Goal: Information Seeking & Learning: Learn about a topic

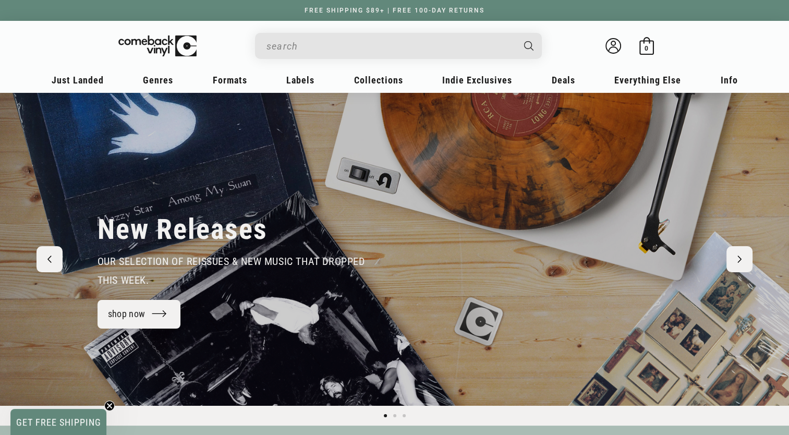
click at [745, 334] on div "New Releases our selection of reissues & new music that dropped this week. shop…" at bounding box center [394, 249] width 789 height 313
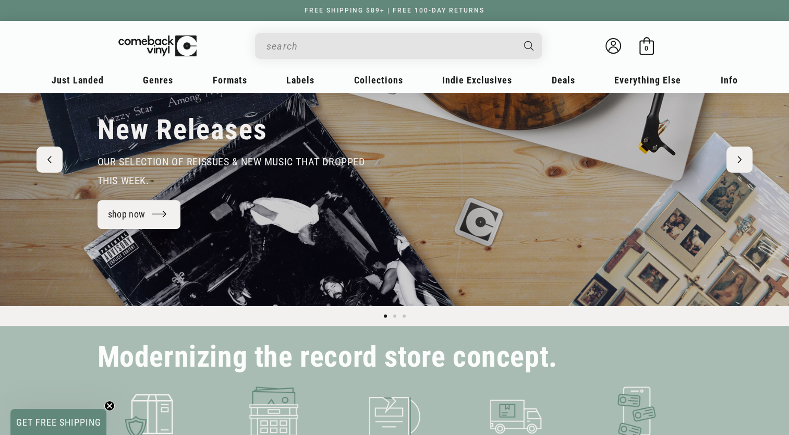
scroll to position [100, 0]
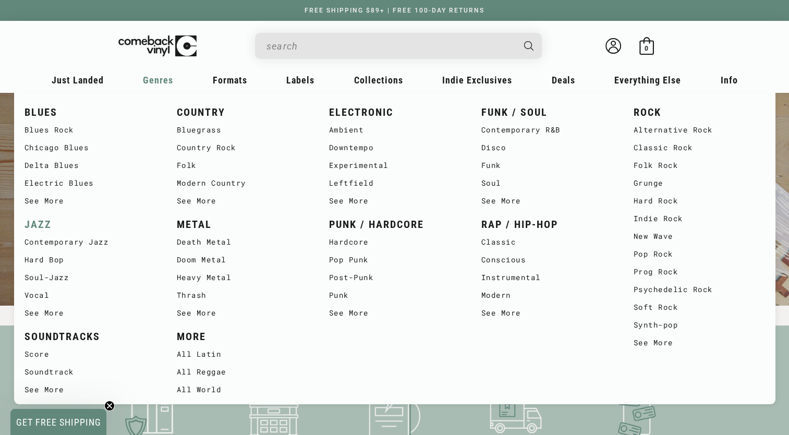
click at [40, 220] on link "JAZZ" at bounding box center [90, 224] width 131 height 17
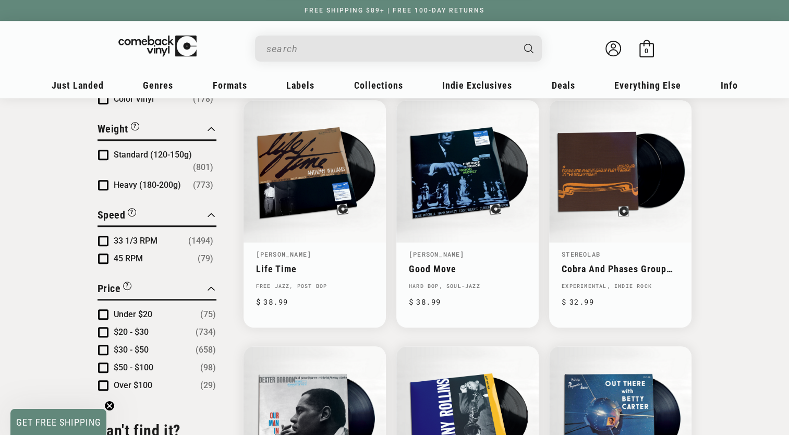
scroll to position [865, 0]
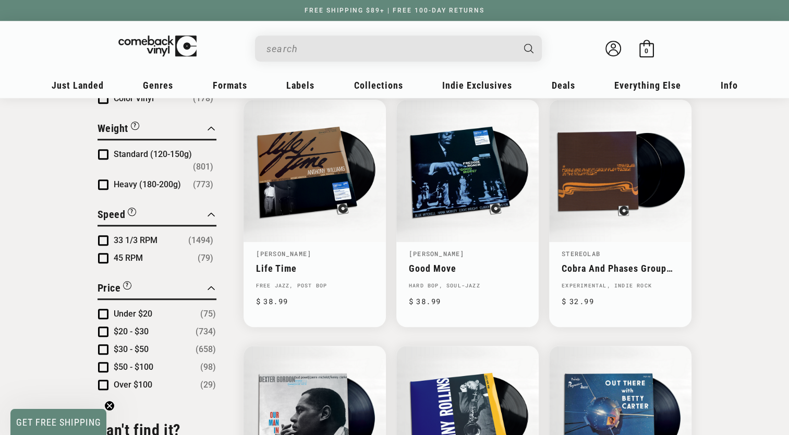
click at [105, 309] on span "Product filter" at bounding box center [103, 314] width 10 height 10
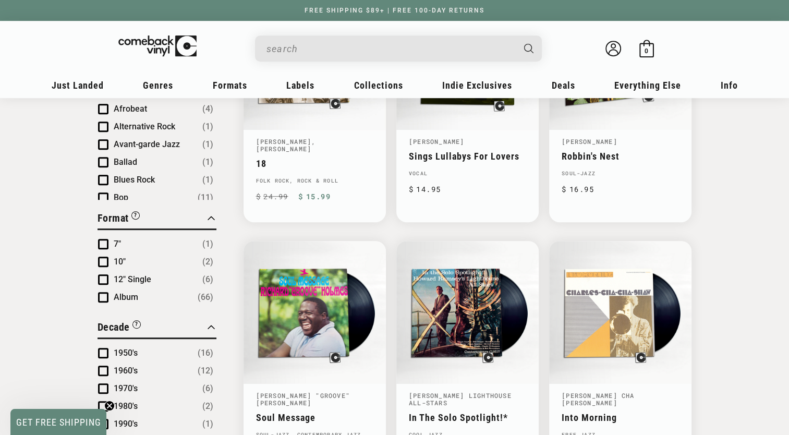
scroll to position [461, 0]
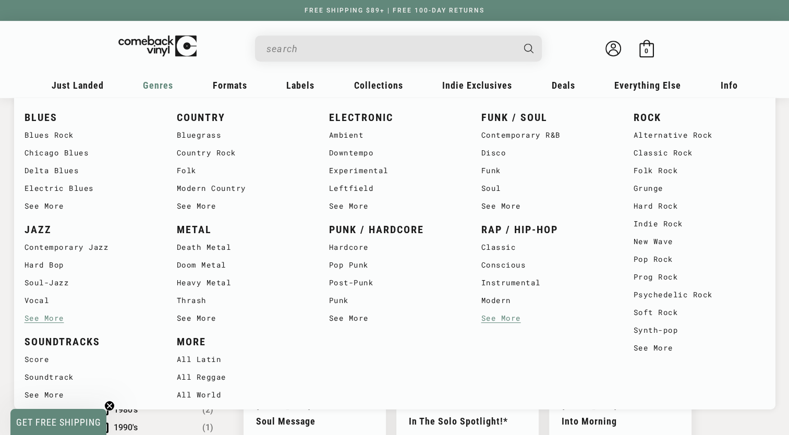
click at [499, 319] on link "See More" at bounding box center [546, 318] width 131 height 18
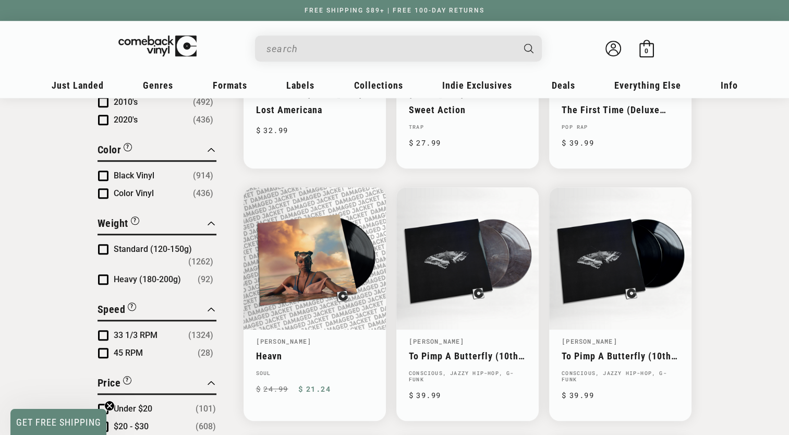
scroll to position [773, 0]
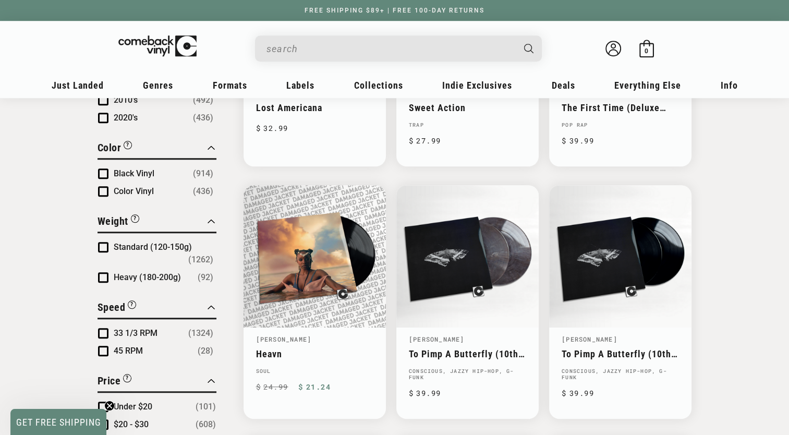
click at [102, 401] on span "Product filter" at bounding box center [103, 406] width 10 height 10
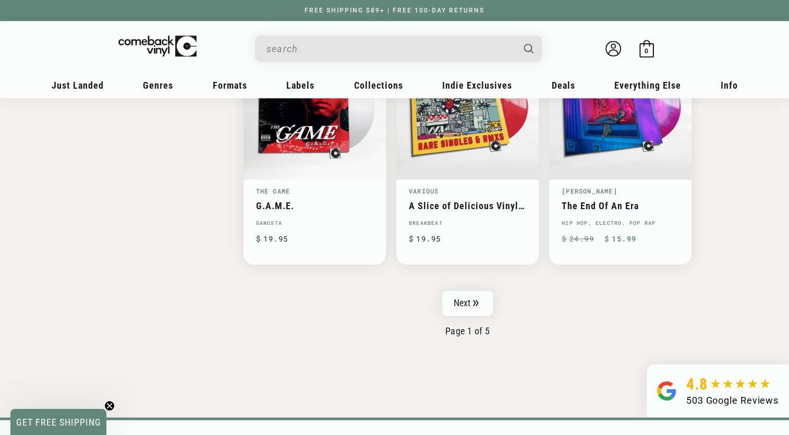
scroll to position [1647, 0]
click at [473, 301] on link "Next" at bounding box center [467, 302] width 51 height 25
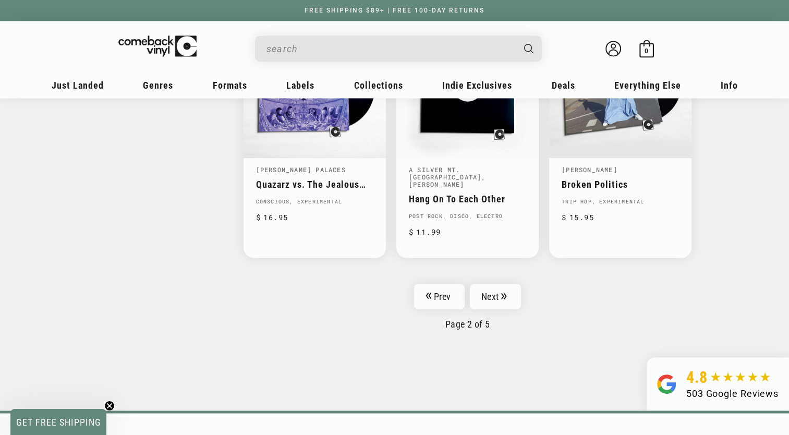
scroll to position [1688, 0]
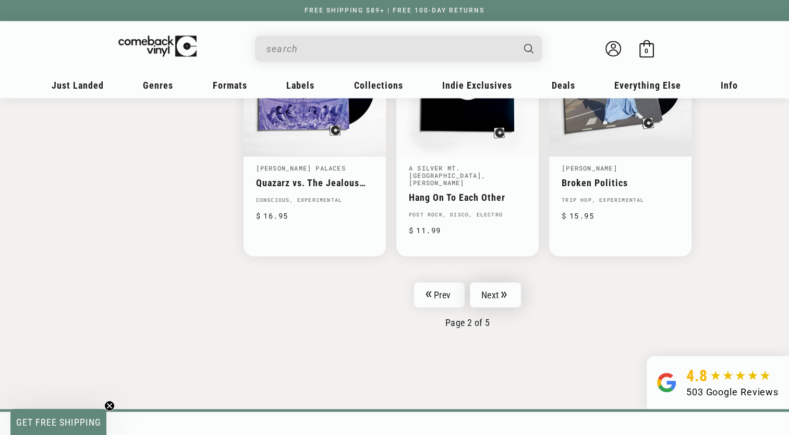
click at [491, 285] on link "Next" at bounding box center [495, 294] width 51 height 25
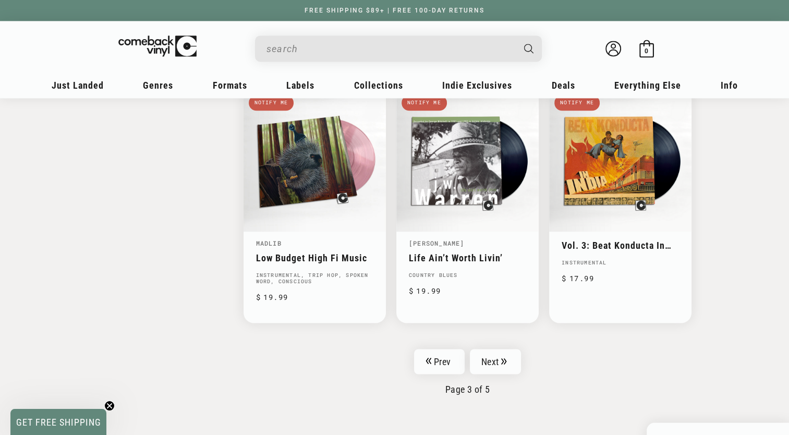
scroll to position [1611, 0]
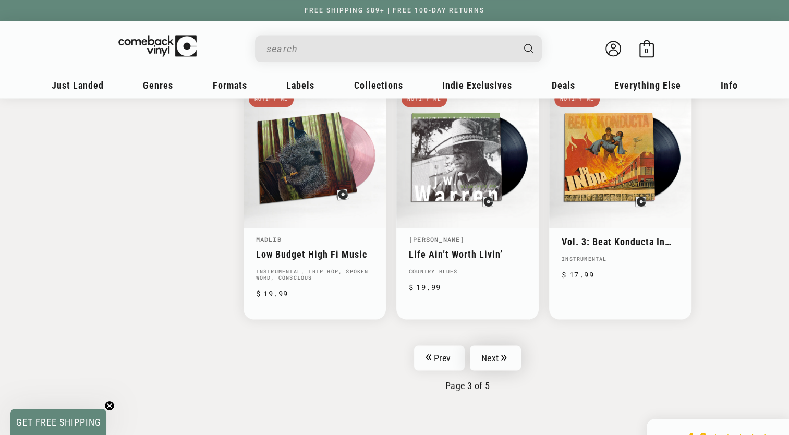
click at [487, 354] on link "Next" at bounding box center [495, 357] width 51 height 25
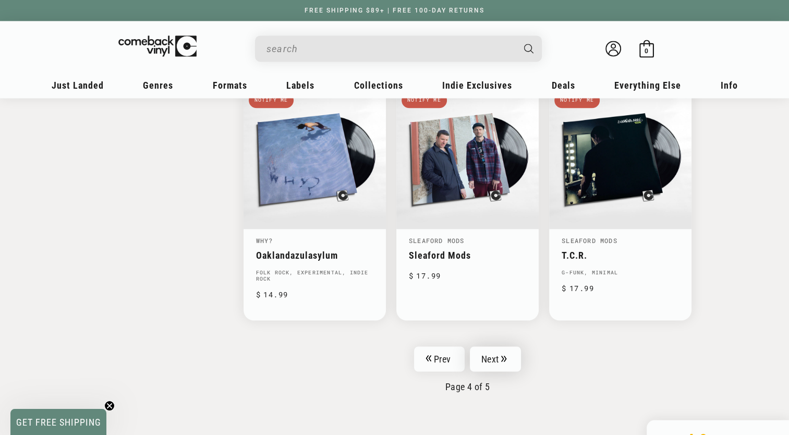
click at [493, 346] on link "Next" at bounding box center [495, 358] width 51 height 25
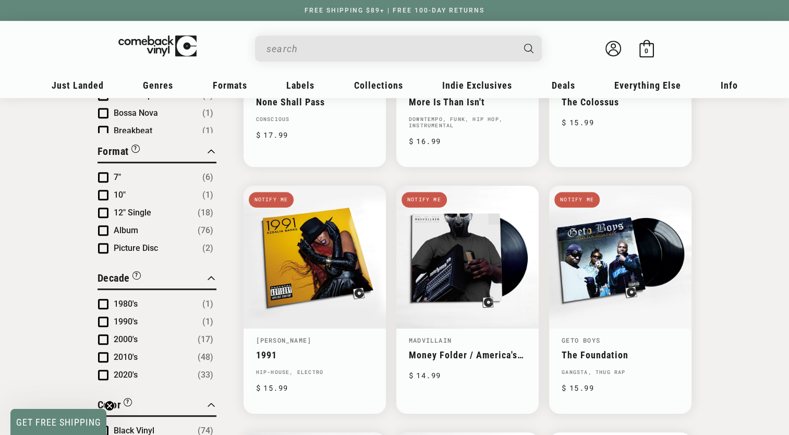
scroll to position [169, 0]
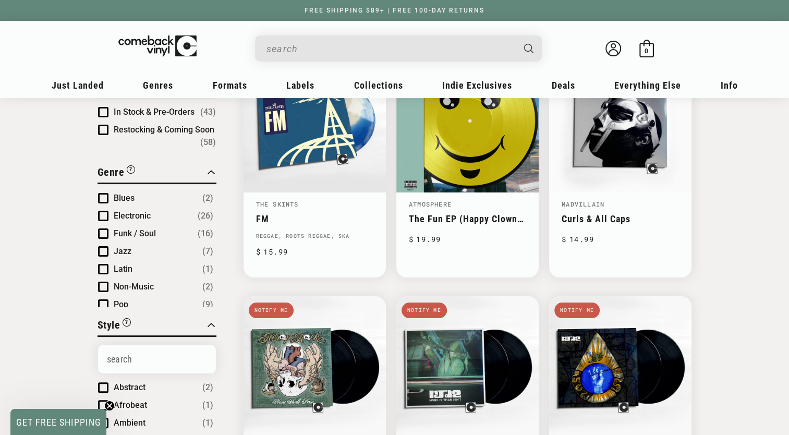
click at [307, 54] on input "When autocomplete results are available use up and down arrows to review and en…" at bounding box center [389, 48] width 247 height 21
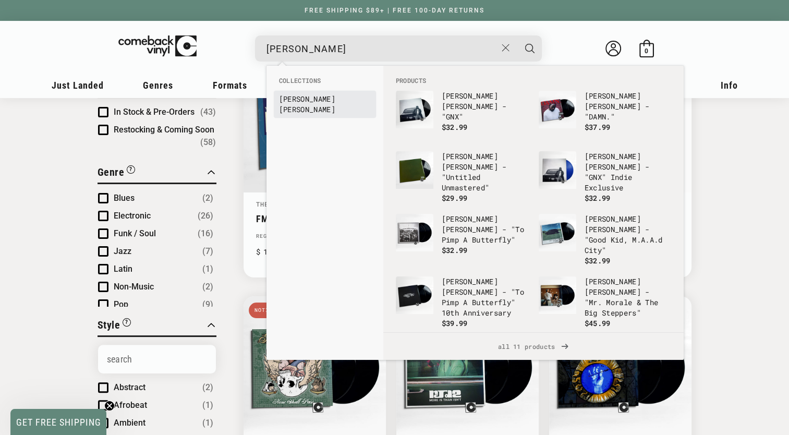
type input "kendrick"
click at [312, 99] on b "Kendrick" at bounding box center [307, 99] width 56 height 10
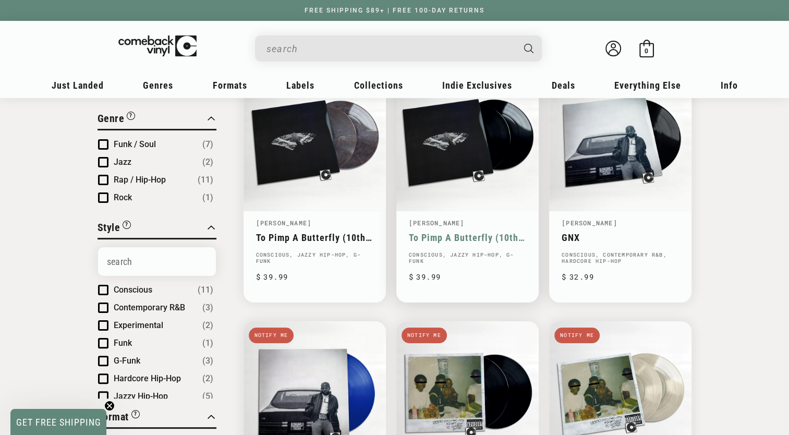
scroll to position [60, 0]
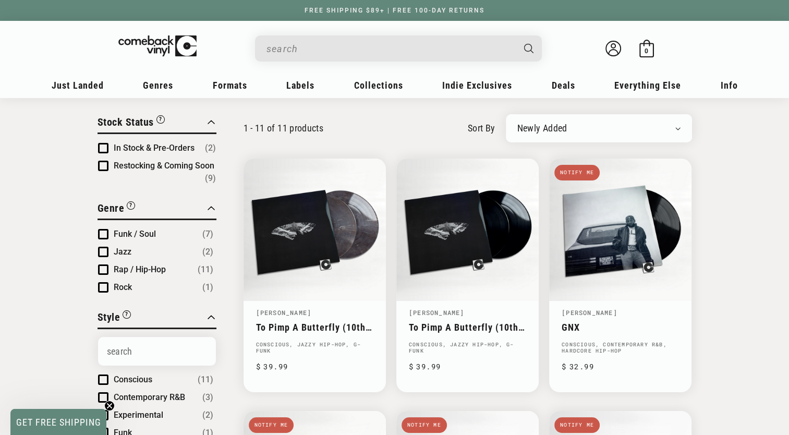
click at [548, 129] on select "Newly Added Popularity Artist (A-Z) Price (High To Low) Price (Low To High) Per…" at bounding box center [598, 128] width 163 height 10
select select "best-selling"
click at [517, 123] on select "Newly Added Popularity Artist (A-Z) Price (High To Low) Price (Low To High) Per…" at bounding box center [598, 128] width 163 height 10
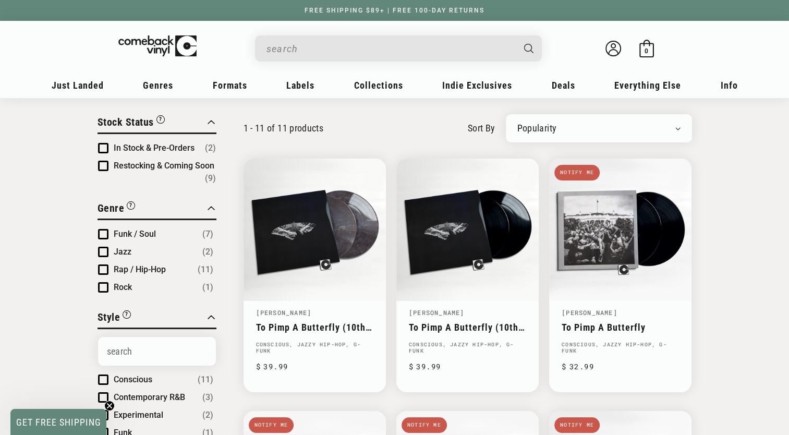
click at [542, 127] on select "Newly Added Popularity Artist (A-Z) Price (High To Low) Price (Low To High) Per…" at bounding box center [598, 128] width 163 height 10
select select "price-descending"
click at [517, 123] on select "Newly Added Popularity Artist (A-Z) Price (High To Low) Price (Low To High) Per…" at bounding box center [598, 128] width 163 height 10
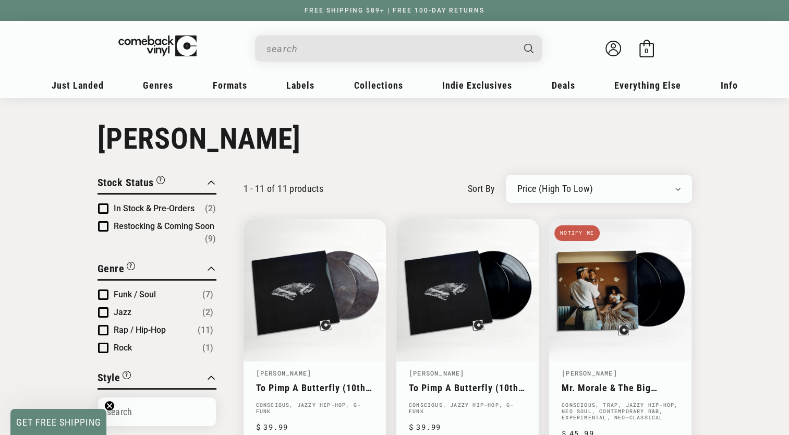
click at [338, 51] on input "When autocomplete results are available use up and down arrows to review and en…" at bounding box center [389, 48] width 247 height 21
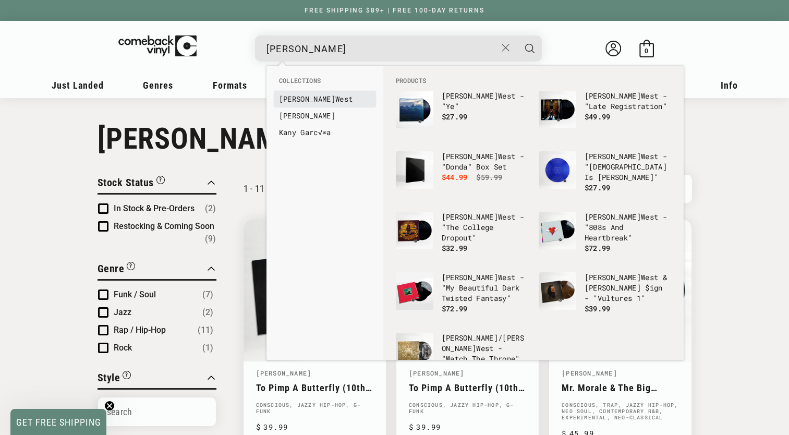
type input "kanye"
click at [304, 96] on link "Kanye West" at bounding box center [325, 99] width 92 height 10
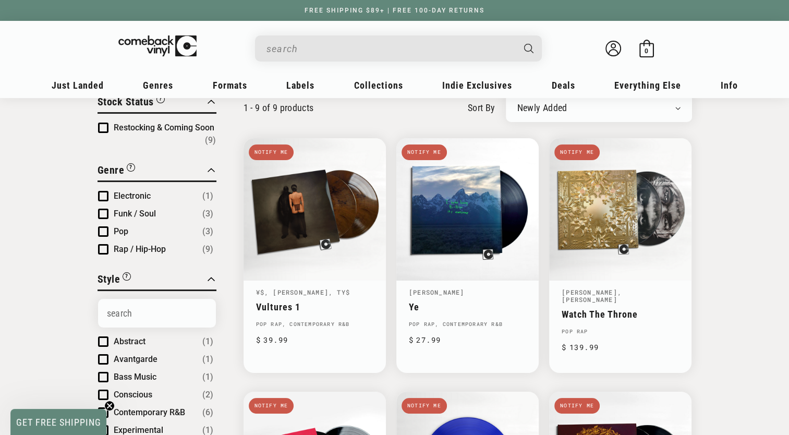
scroll to position [81, 0]
click at [594, 107] on select "Newly Added Popularity Artist (A-Z) Price (High To Low) Price (Low To High) Per…" at bounding box center [598, 107] width 163 height 10
select select "price-ascending"
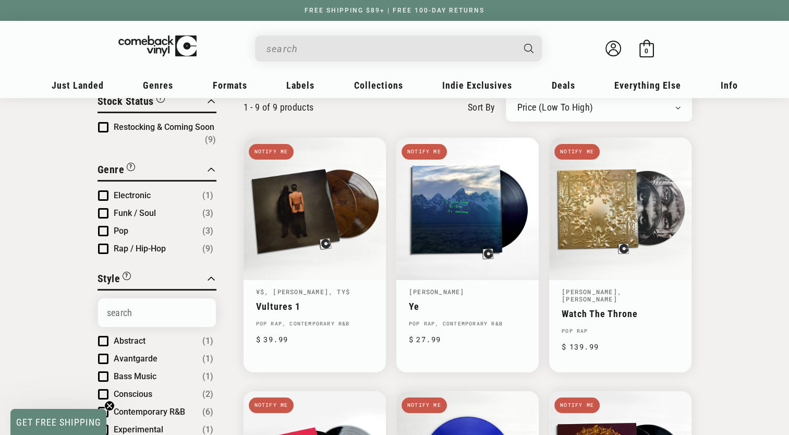
click at [517, 102] on select "Newly Added Popularity Artist (A-Z) Price (High To Low) Price (Low To High) Per…" at bounding box center [598, 107] width 163 height 10
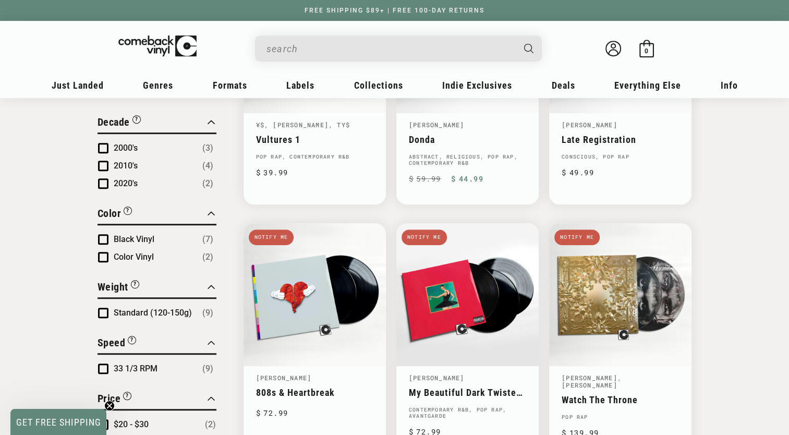
scroll to position [459, 0]
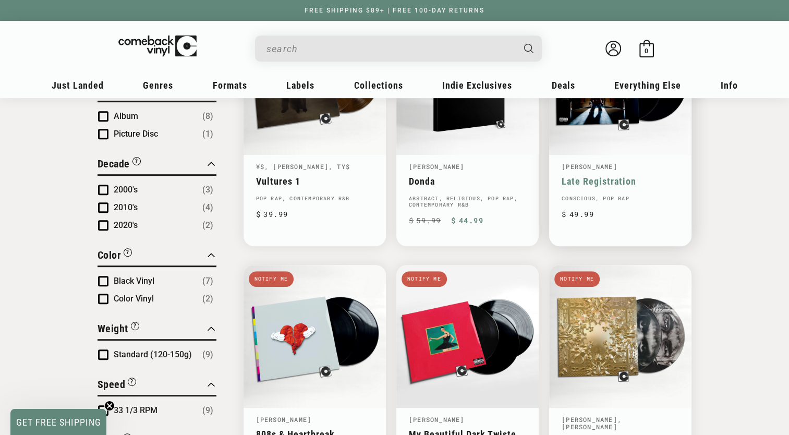
click at [623, 179] on link "Late Registration" at bounding box center [619, 181] width 117 height 11
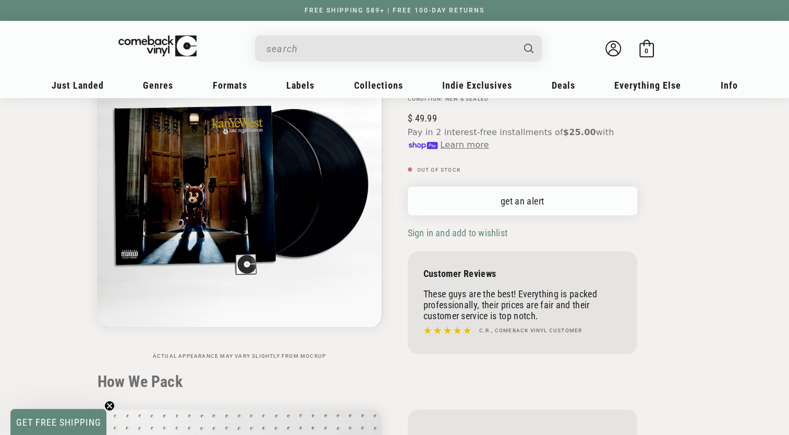
scroll to position [133, 0]
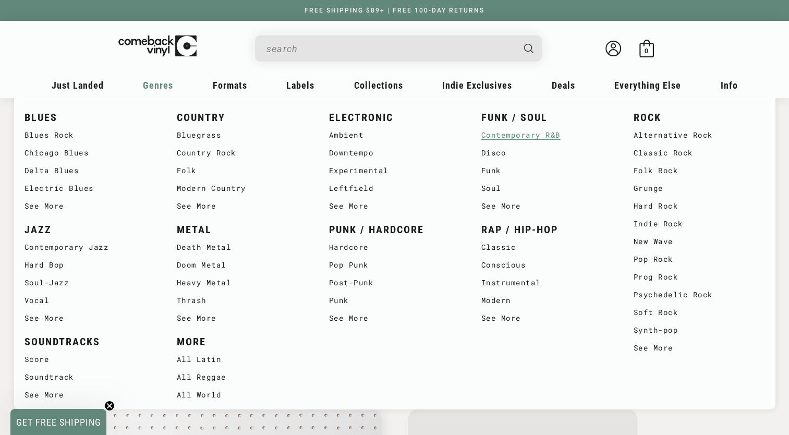
click at [494, 138] on link "Contemporary R&B" at bounding box center [546, 135] width 131 height 18
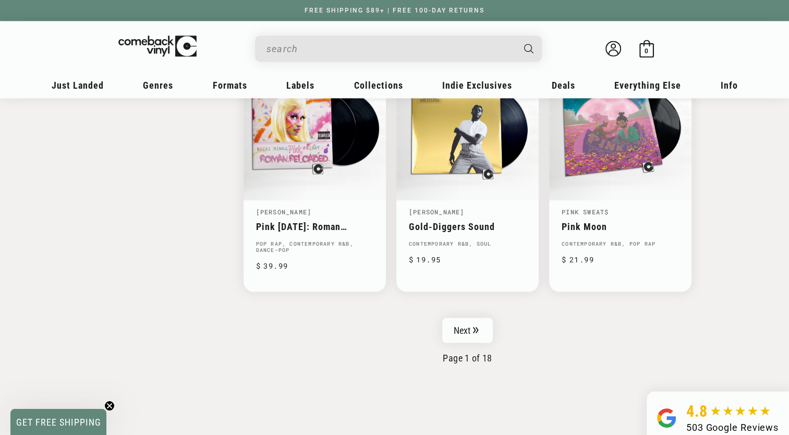
scroll to position [1682, 0]
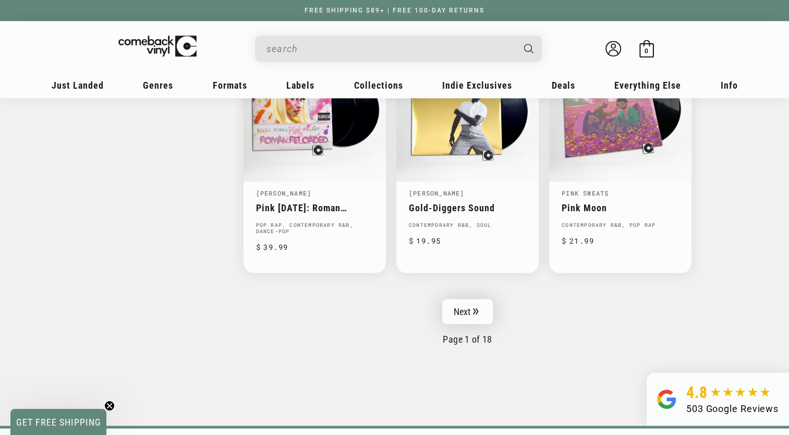
click at [464, 299] on link "Next" at bounding box center [467, 311] width 51 height 25
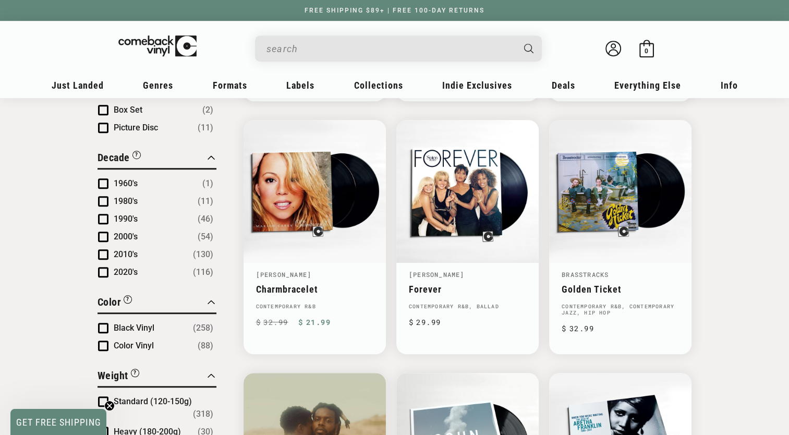
scroll to position [605, 0]
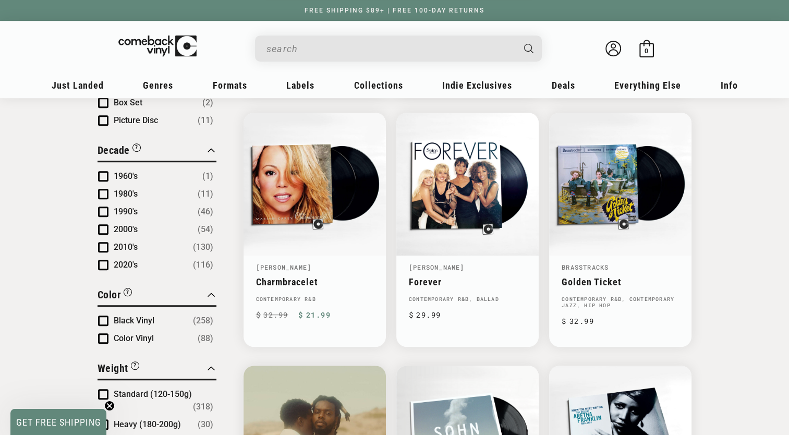
click at [348, 48] on input "When autocomplete results are available use up and down arrows to review and en…" at bounding box center [389, 48] width 247 height 21
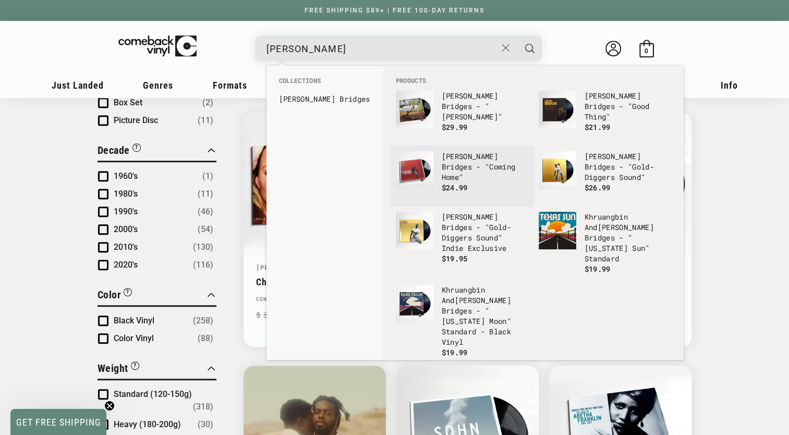
type input "leon brid"
click at [485, 182] on p "$24.99" at bounding box center [485, 187] width 87 height 10
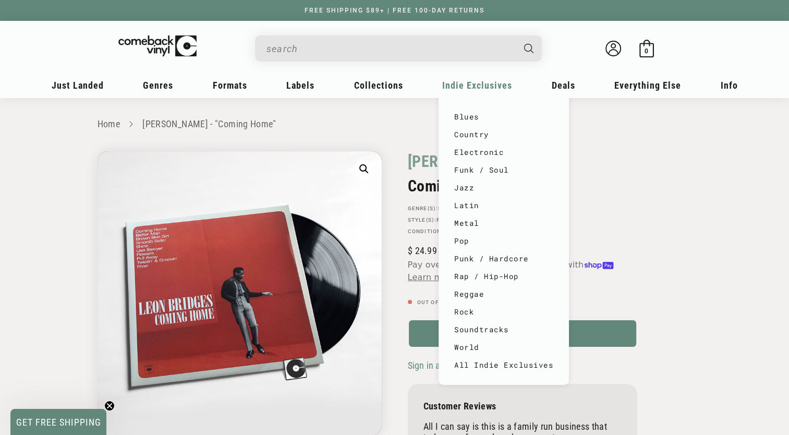
click at [104, 83] on span "Indie Exclusives" at bounding box center [78, 85] width 52 height 11
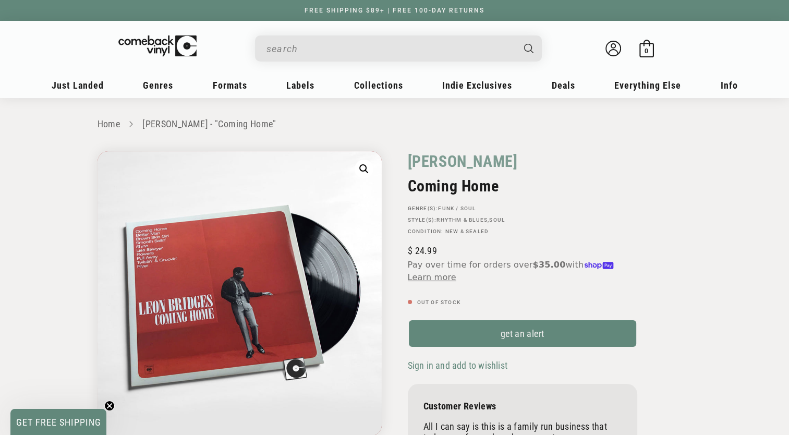
click at [358, 42] on input "When autocomplete results are available use up and down arrows to review and en…" at bounding box center [389, 48] width 247 height 21
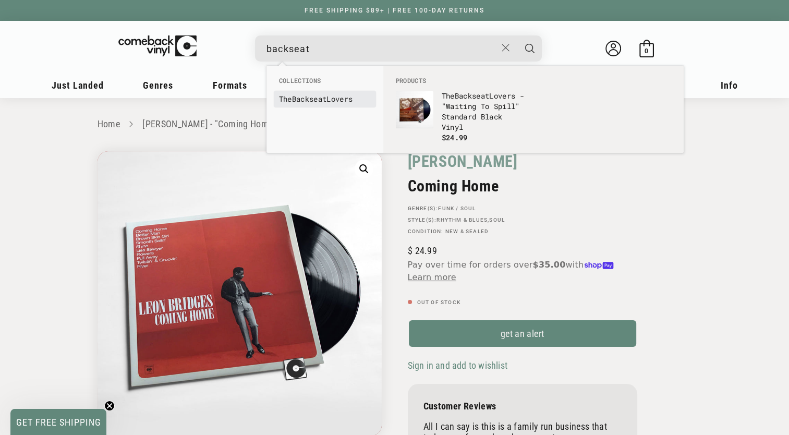
type input "backseat"
click at [336, 100] on link "The Backseat Lovers" at bounding box center [325, 99] width 92 height 10
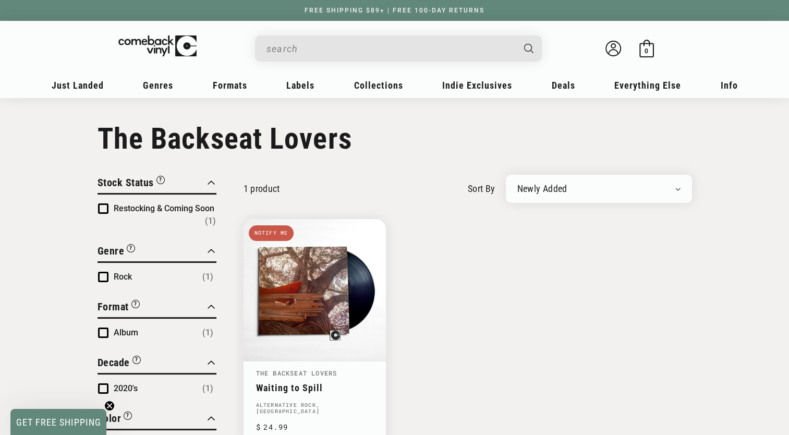
scroll to position [1, 0]
click at [341, 36] on div "Search" at bounding box center [403, 47] width 276 height 25
click at [340, 43] on input "When autocomplete results are available use up and down arrows to review and en…" at bounding box center [389, 48] width 247 height 21
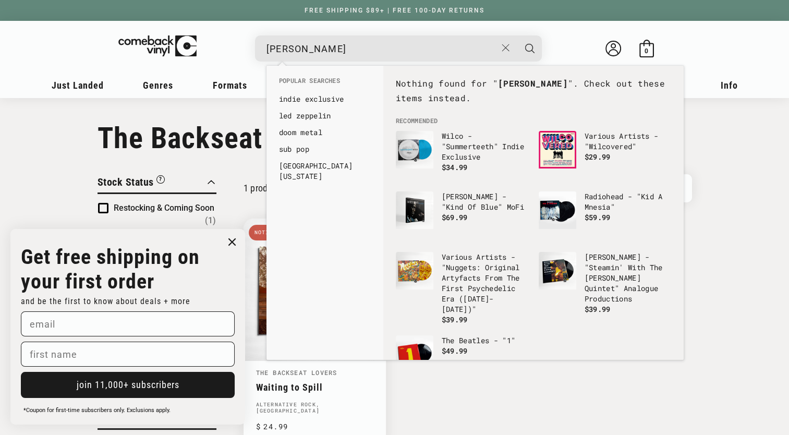
type input "[PERSON_NAME]"
